Goal: Task Accomplishment & Management: Manage account settings

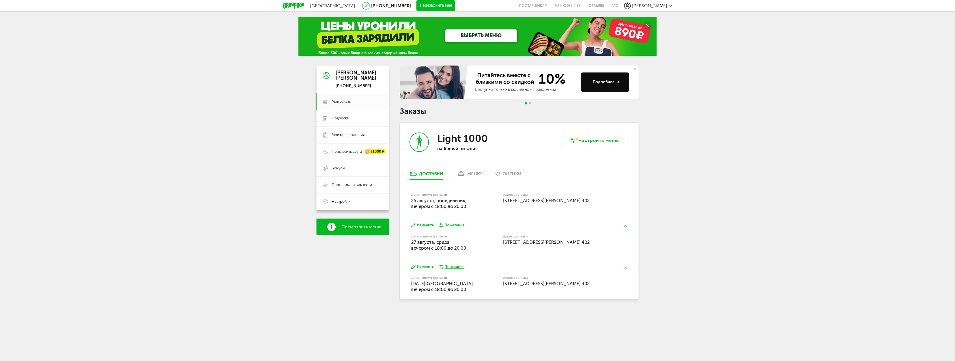
drag, startPoint x: 410, startPoint y: 199, endPoint x: 468, endPoint y: 204, distance: 57.4
click at [468, 204] on div "Дата и время доставки [DATE], вечером c 18:00 до 20:00 Адрес доставки [STREET_A…" at bounding box center [519, 198] width 239 height 36
click at [250, 201] on div "[GEOGRAPHIC_DATA] [PHONE_NUMBER] Перезвоните мне поставщикам Меню и цены Отзывы…" at bounding box center [477, 163] width 955 height 327
click at [766, 115] on div "[GEOGRAPHIC_DATA] [PHONE_NUMBER] Перезвоните мне поставщикам Меню и цены Отзывы…" at bounding box center [477, 163] width 955 height 327
click at [530, 103] on span "Go to slide 2" at bounding box center [530, 103] width 2 height 2
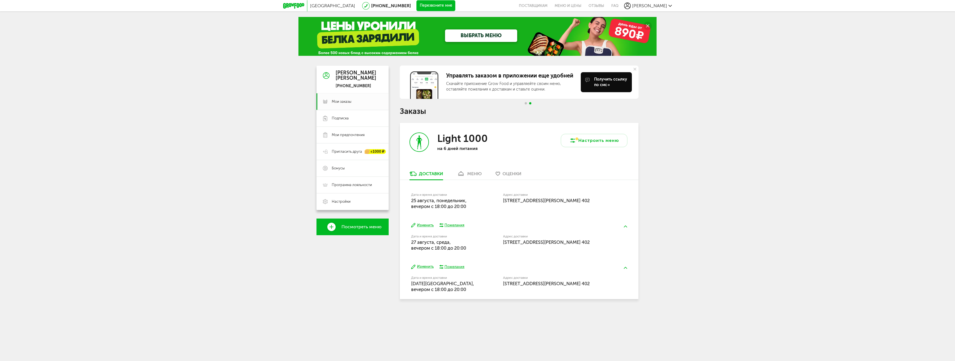
click at [525, 102] on div "Управлять заказом в приложении еще удобней Скачайте приложение Grow Food и упра…" at bounding box center [519, 87] width 239 height 42
click at [870, 131] on div "[GEOGRAPHIC_DATA] [PHONE_NUMBER] Перезвоните мне поставщикам Меню и цены Отзывы…" at bounding box center [477, 163] width 955 height 327
click at [555, 241] on span "[STREET_ADDRESS][PERSON_NAME] 402" at bounding box center [546, 242] width 87 height 6
click at [301, 270] on div "[GEOGRAPHIC_DATA] [PHONE_NUMBER] Перезвоните мне поставщикам Меню и цены Отзывы…" at bounding box center [477, 163] width 955 height 327
click at [426, 241] on span "27 августа, среда, вечером c 18:00 до 20:00" at bounding box center [438, 244] width 55 height 11
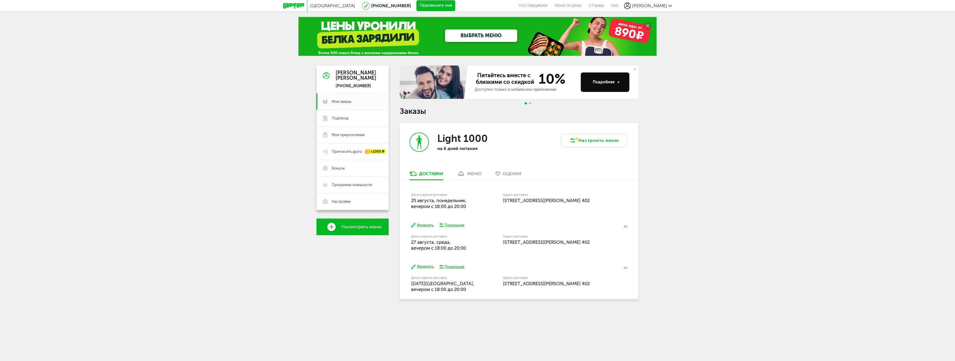
click at [428, 225] on button "Изменить" at bounding box center [422, 225] width 22 height 5
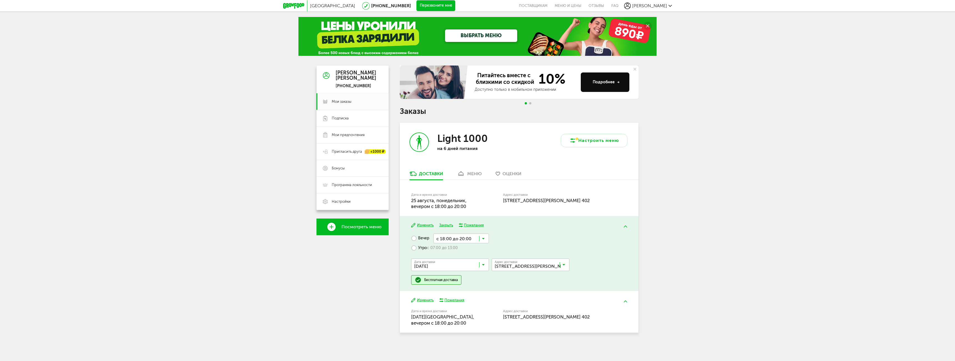
click at [434, 265] on input "Search for option" at bounding box center [451, 265] width 78 height 9
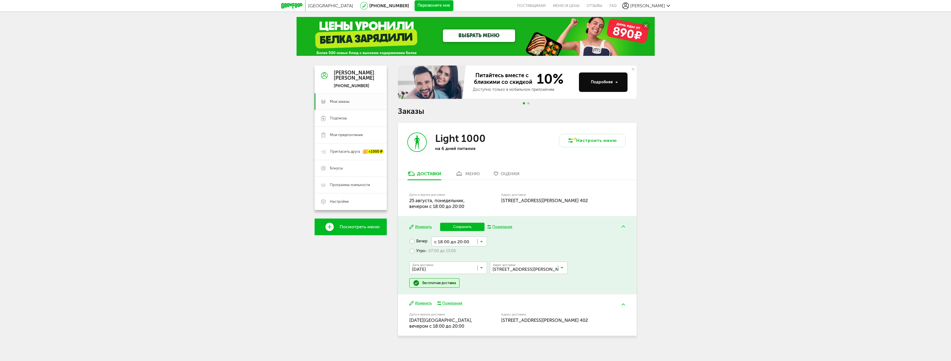
click at [428, 287] on span "28 августа, четверг" at bounding box center [447, 292] width 77 height 12
click at [412, 250] on label "Утро с 07:00 до 13:00" at bounding box center [432, 251] width 47 height 10
click at [464, 249] on input "Search for option" at bounding box center [458, 250] width 58 height 9
click at [451, 347] on ul "с 07:00 до 12:00 с 13:00 до 18:00 с 13:00 до 16:00 с 14:00 до 17:00 с 15:00 до …" at bounding box center [458, 311] width 58 height 111
click at [466, 227] on button "Сохранить" at bounding box center [462, 227] width 44 height 8
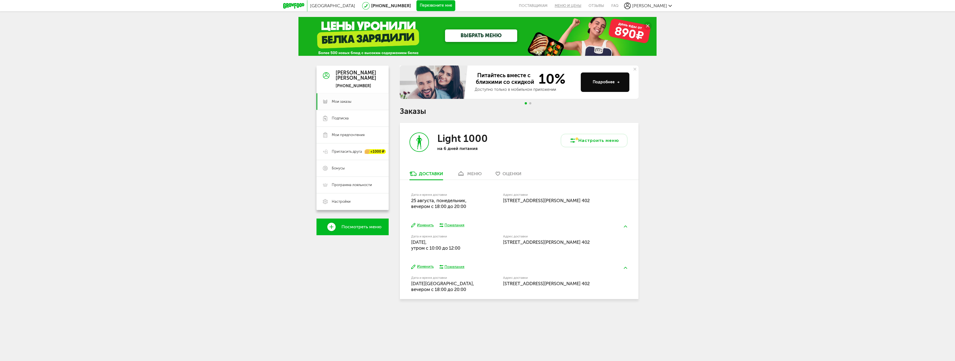
click at [585, 5] on link "Меню и цены" at bounding box center [568, 5] width 34 height 11
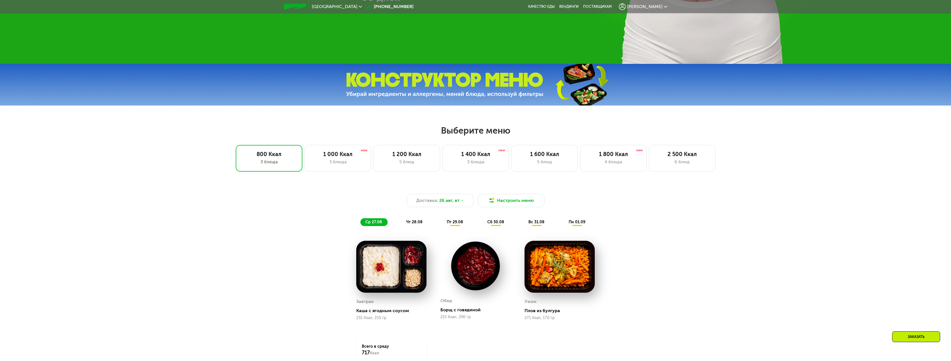
scroll to position [388, 0]
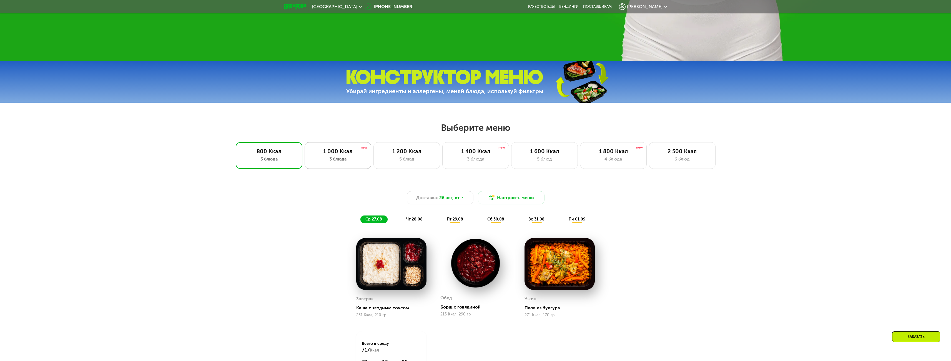
click at [344, 152] on div "1 000 Ккал" at bounding box center [337, 151] width 55 height 7
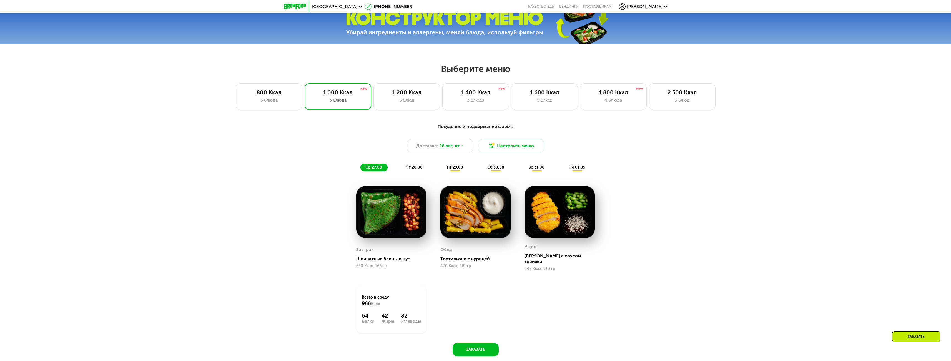
scroll to position [443, 0]
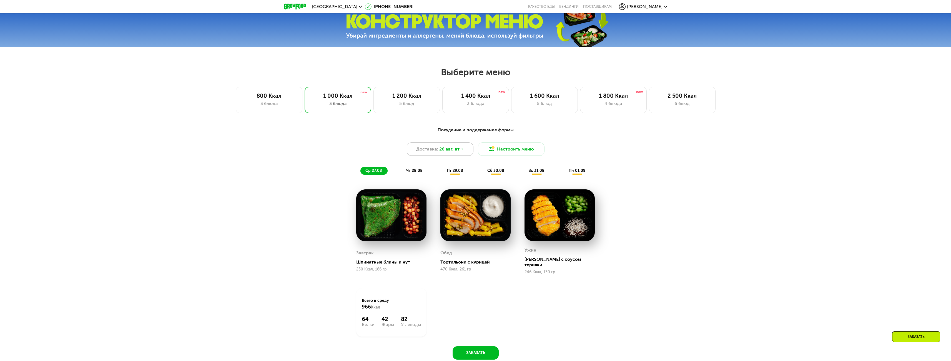
click at [458, 146] on div "Доставка: 26 авг, вт" at bounding box center [440, 148] width 67 height 13
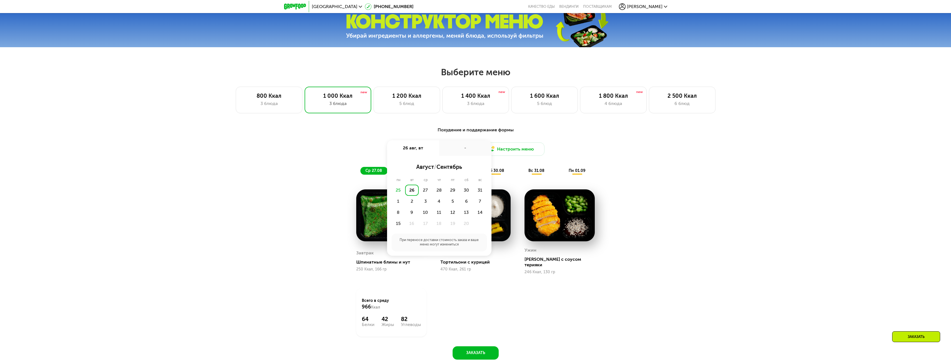
click at [410, 192] on div "26" at bounding box center [412, 190] width 14 height 11
click at [679, 264] on div "Похудение и поддержание формы Доставка: 26 авг, вт 26 авг, вт - Утро Вечер 18:0…" at bounding box center [475, 246] width 951 height 255
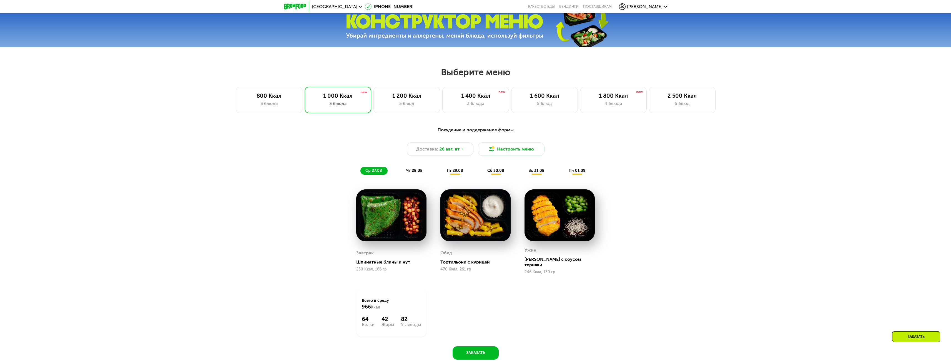
click at [292, 3] on div at bounding box center [295, 6] width 28 height 11
click at [185, 102] on div "800 Ккал 3 блюда 1 000 Ккал 3 блюда 1 200 Ккал 5 блюд 1 400 Ккал 3 блюда 1 600 …" at bounding box center [475, 100] width 915 height 27
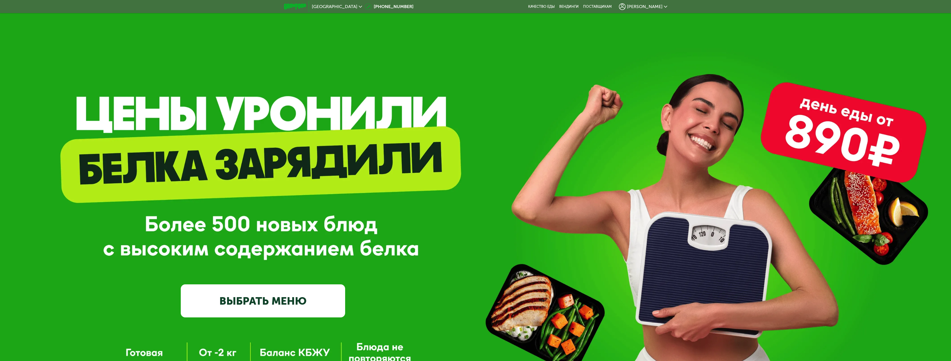
scroll to position [0, 0]
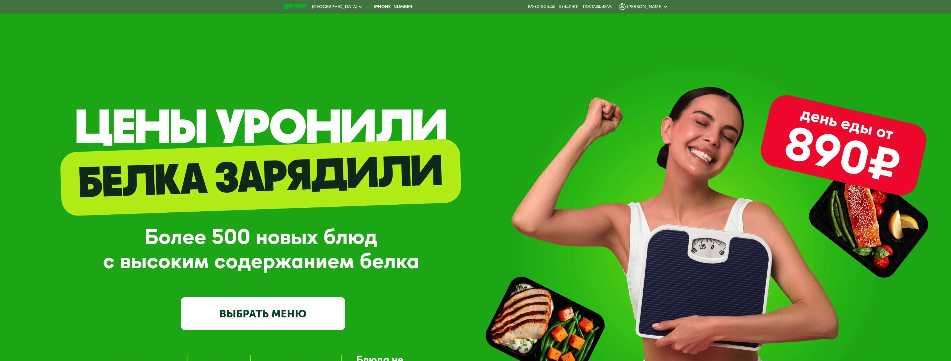
click at [654, 7] on span "[PERSON_NAME]" at bounding box center [645, 6] width 36 height 4
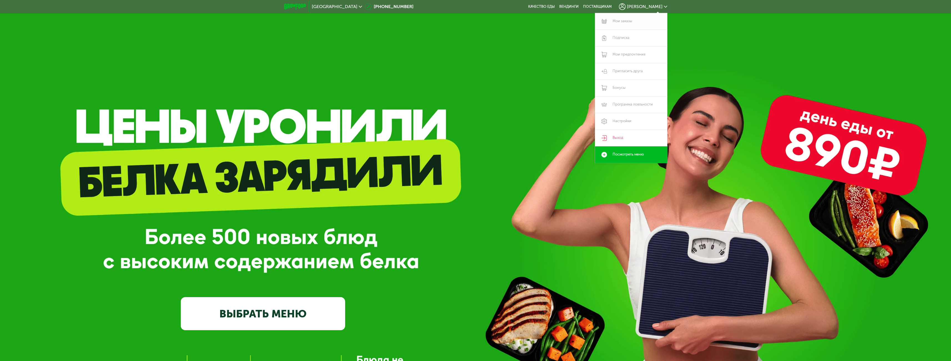
click at [620, 22] on link "Мои заказы" at bounding box center [631, 21] width 72 height 17
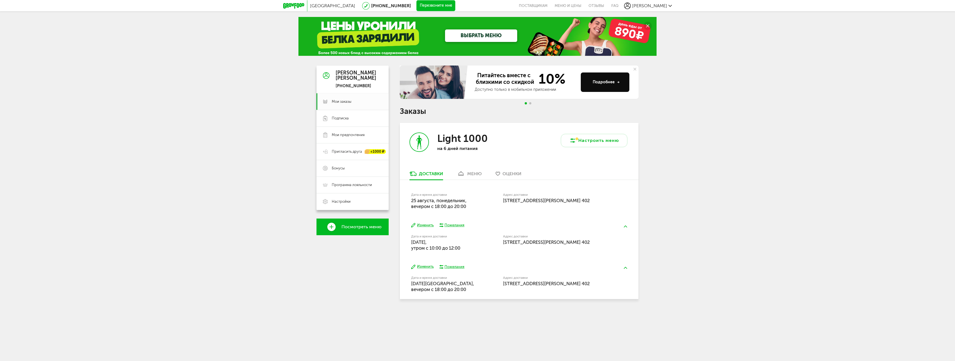
click at [475, 171] on div "меню" at bounding box center [474, 173] width 14 height 5
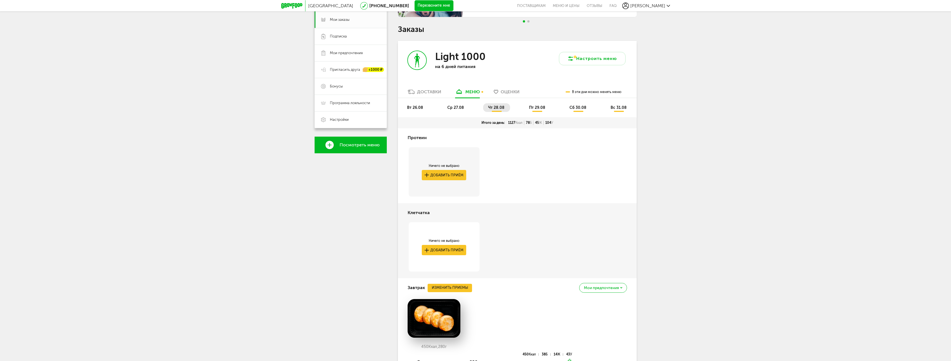
scroll to position [56, 0]
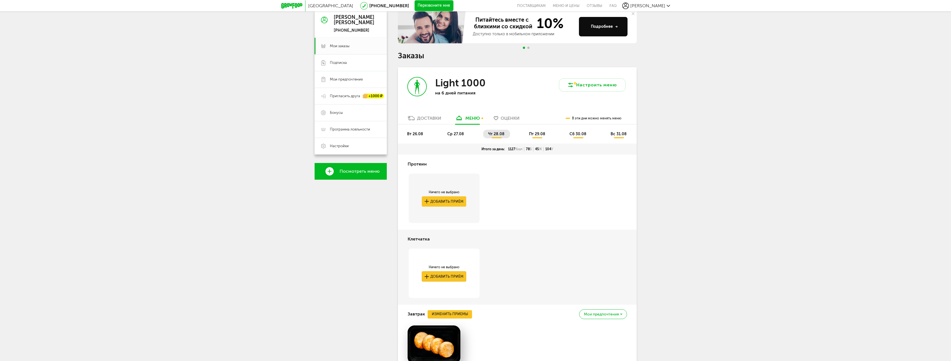
click at [431, 274] on button "Добавить приём" at bounding box center [444, 276] width 44 height 10
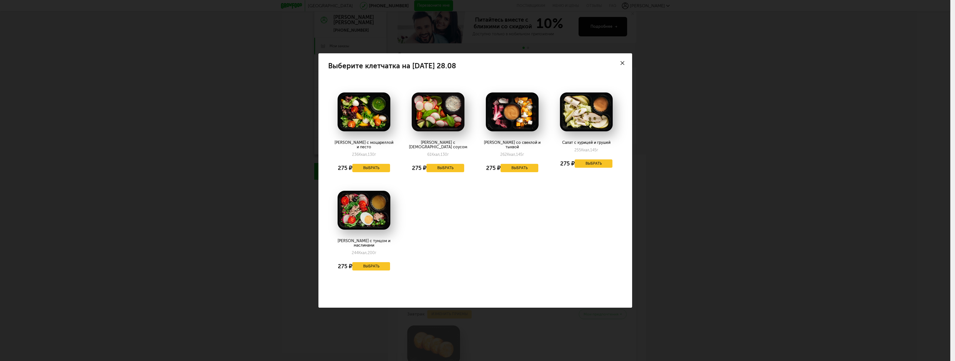
click at [623, 65] on icon at bounding box center [622, 63] width 4 height 4
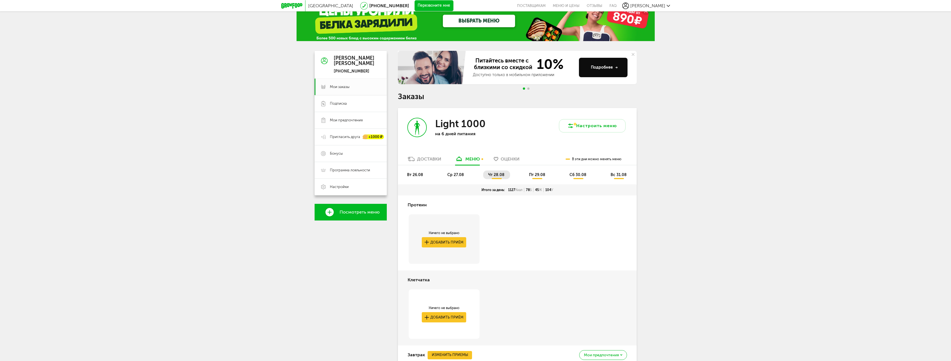
scroll to position [0, 0]
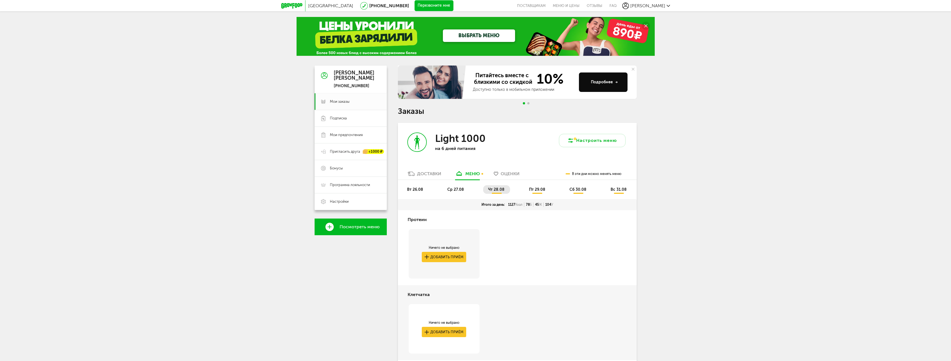
click at [347, 104] on link "Мои заказы" at bounding box center [350, 101] width 72 height 17
click at [342, 101] on span "Мои заказы" at bounding box center [340, 101] width 20 height 5
drag, startPoint x: 421, startPoint y: 172, endPoint x: 408, endPoint y: 175, distance: 13.5
click at [421, 172] on div "Доставки" at bounding box center [429, 173] width 24 height 5
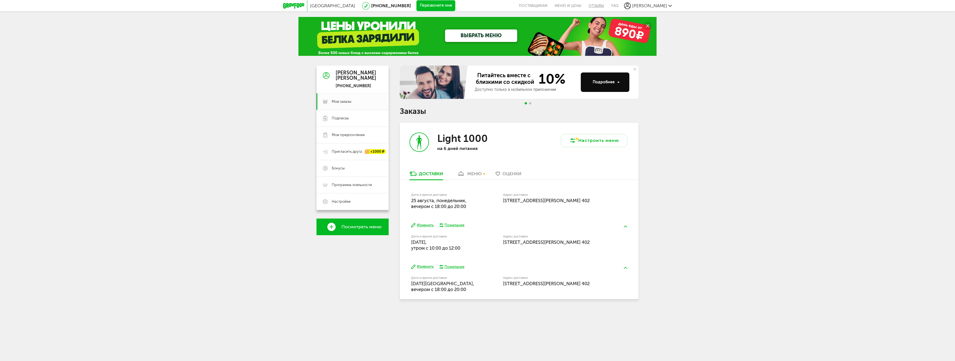
click at [608, 5] on link "Отзывы" at bounding box center [596, 5] width 23 height 11
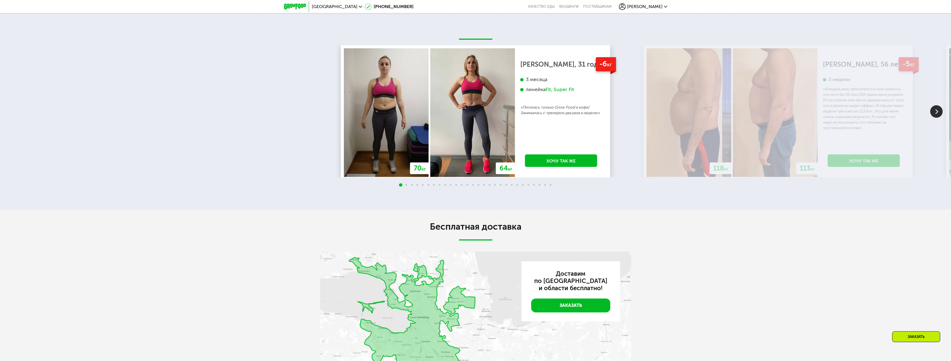
click at [660, 7] on span "[PERSON_NAME]" at bounding box center [645, 6] width 36 height 4
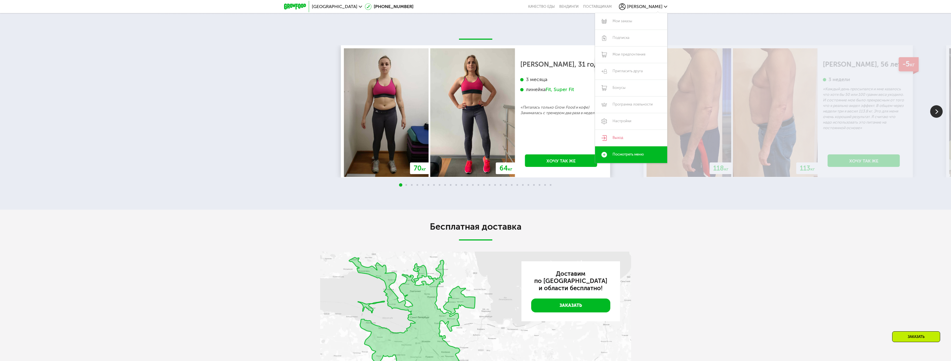
scroll to position [1410, 0]
click at [726, 245] on div "Бесплатная доставка Доставим по Санкт‑Петербургу и области бесплатно! Заказать" at bounding box center [475, 313] width 951 height 206
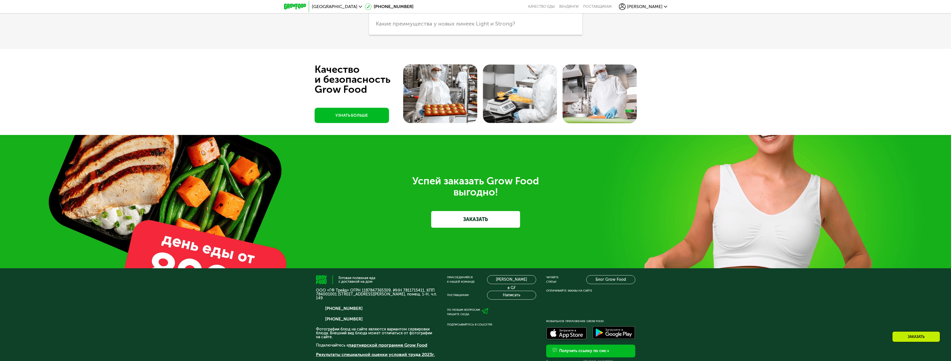
scroll to position [2001, 0]
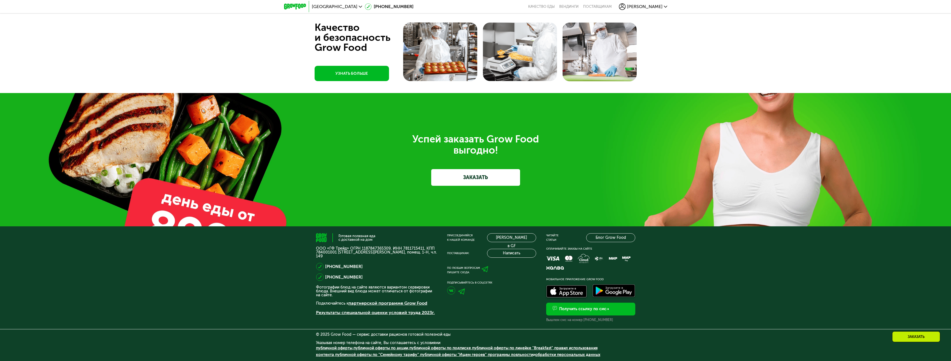
click at [607, 307] on div "Получить ссылку по смс" at bounding box center [584, 309] width 50 height 6
click at [462, 291] on img at bounding box center [461, 291] width 7 height 6
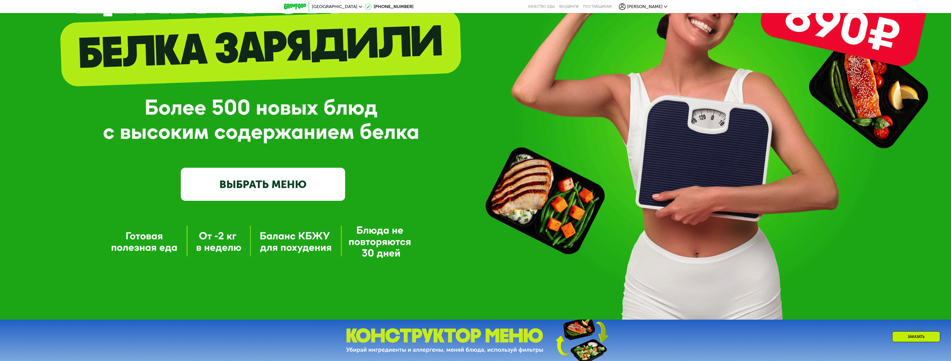
scroll to position [0, 0]
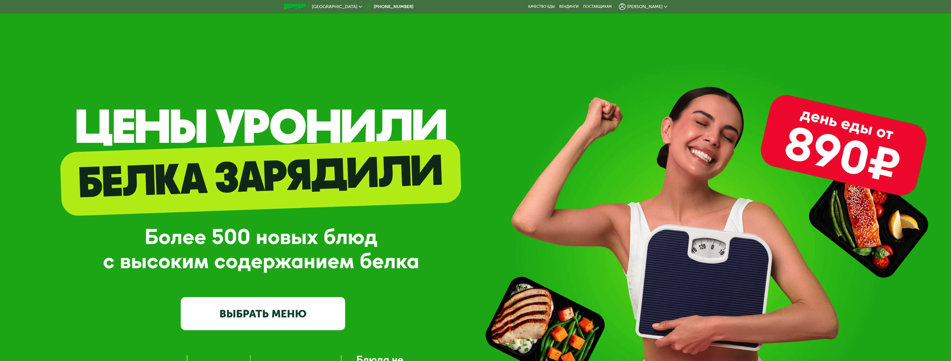
click at [661, 7] on span "[PERSON_NAME]" at bounding box center [645, 6] width 36 height 4
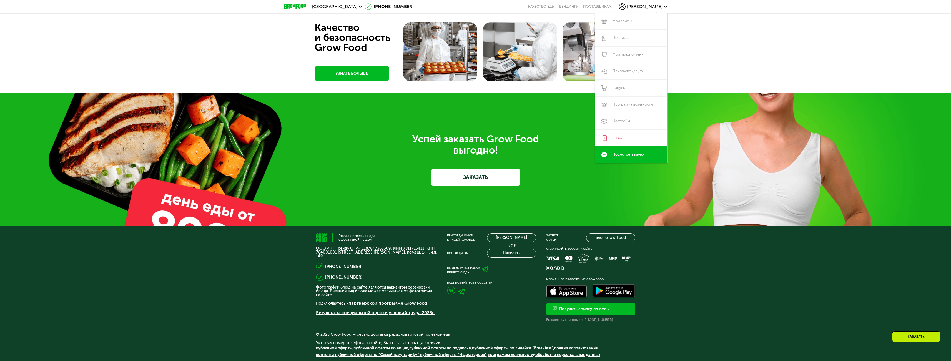
scroll to position [2049, 0]
click at [723, 265] on div "Готовая полезная еда с доставкой на дом ООО «ГФ Трейд» ОГРН 1187847365309, ИНН …" at bounding box center [475, 293] width 951 height 135
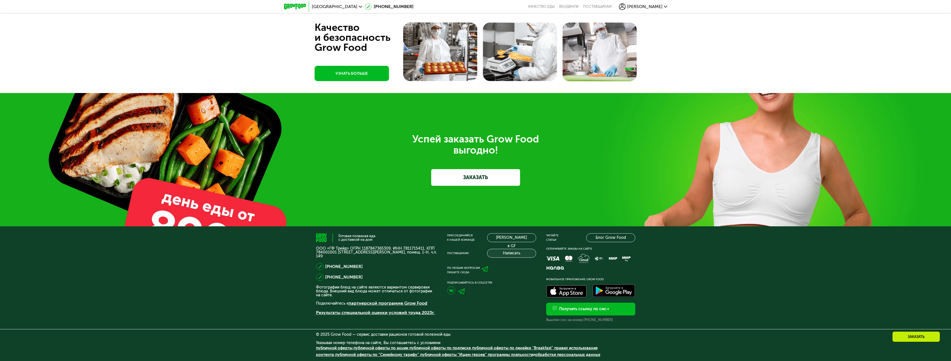
click at [507, 255] on button "Написать" at bounding box center [511, 253] width 49 height 9
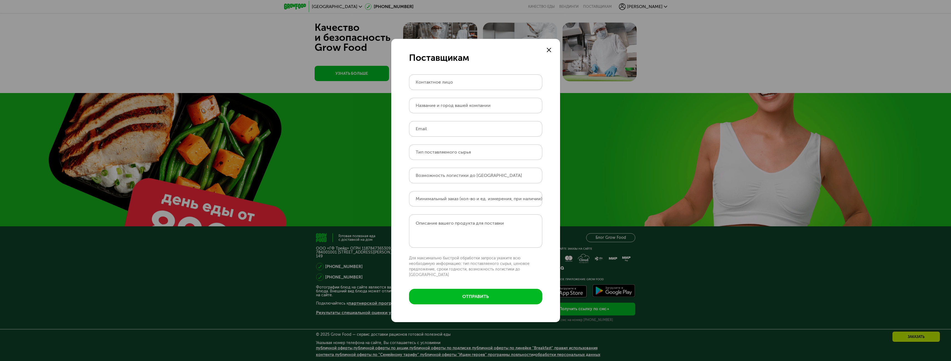
click at [549, 50] on div at bounding box center [548, 50] width 7 height 7
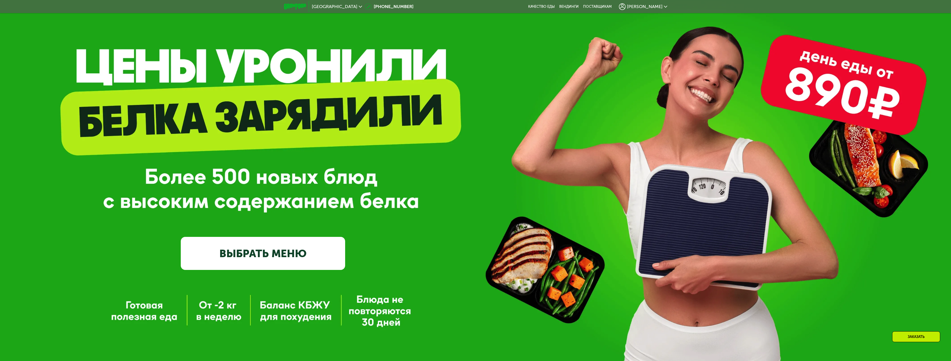
scroll to position [0, 0]
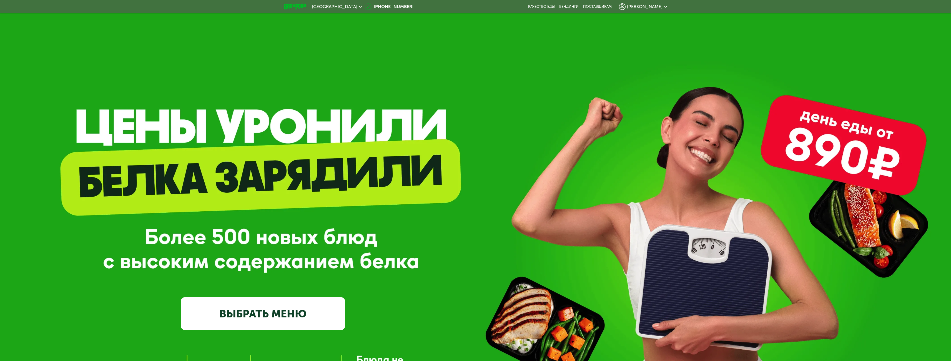
click at [665, 6] on icon at bounding box center [665, 6] width 3 height 3
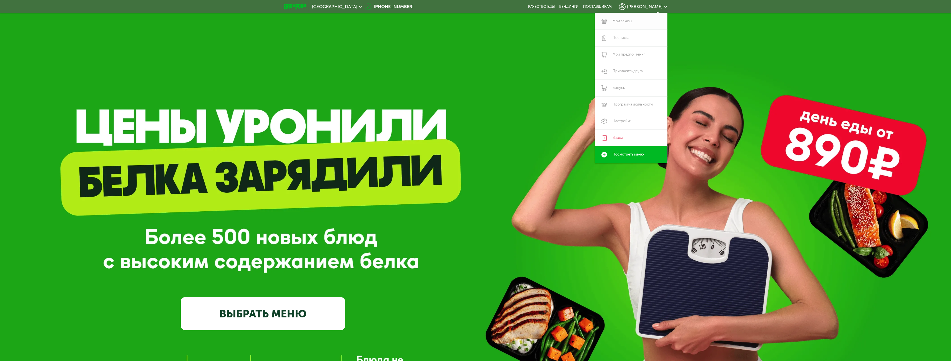
click at [621, 21] on link "Мои заказы" at bounding box center [631, 21] width 72 height 17
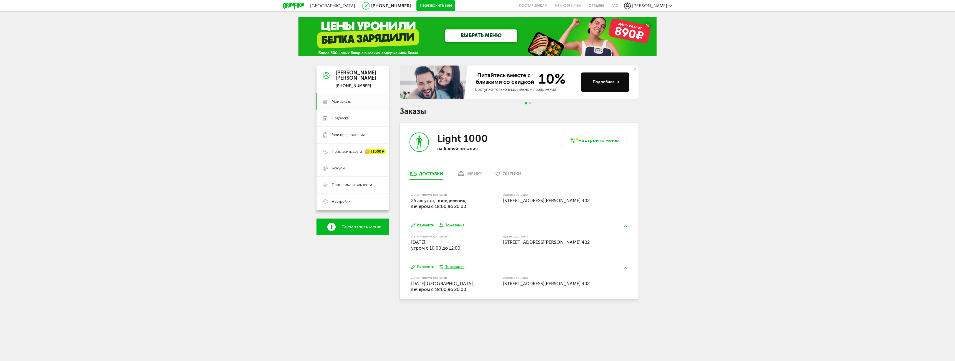
click at [206, 164] on div "[GEOGRAPHIC_DATA] [PHONE_NUMBER] Перезвоните мне поставщикам Меню и цены Отзывы…" at bounding box center [477, 163] width 955 height 327
